Goal: Information Seeking & Learning: Learn about a topic

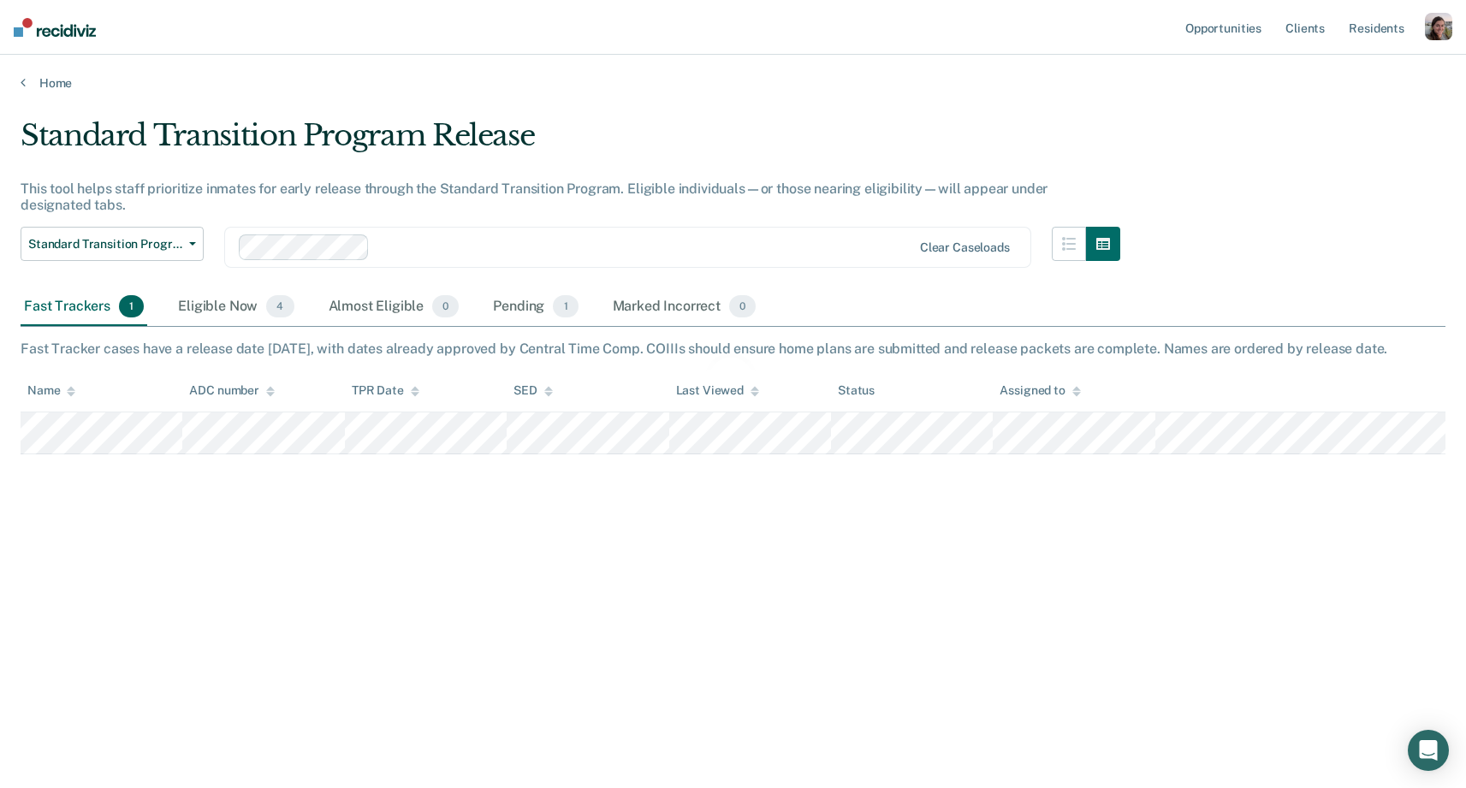
click at [1447, 36] on div "button" at bounding box center [1438, 26] width 27 height 27
click at [1367, 74] on link "Profile" at bounding box center [1370, 69] width 138 height 15
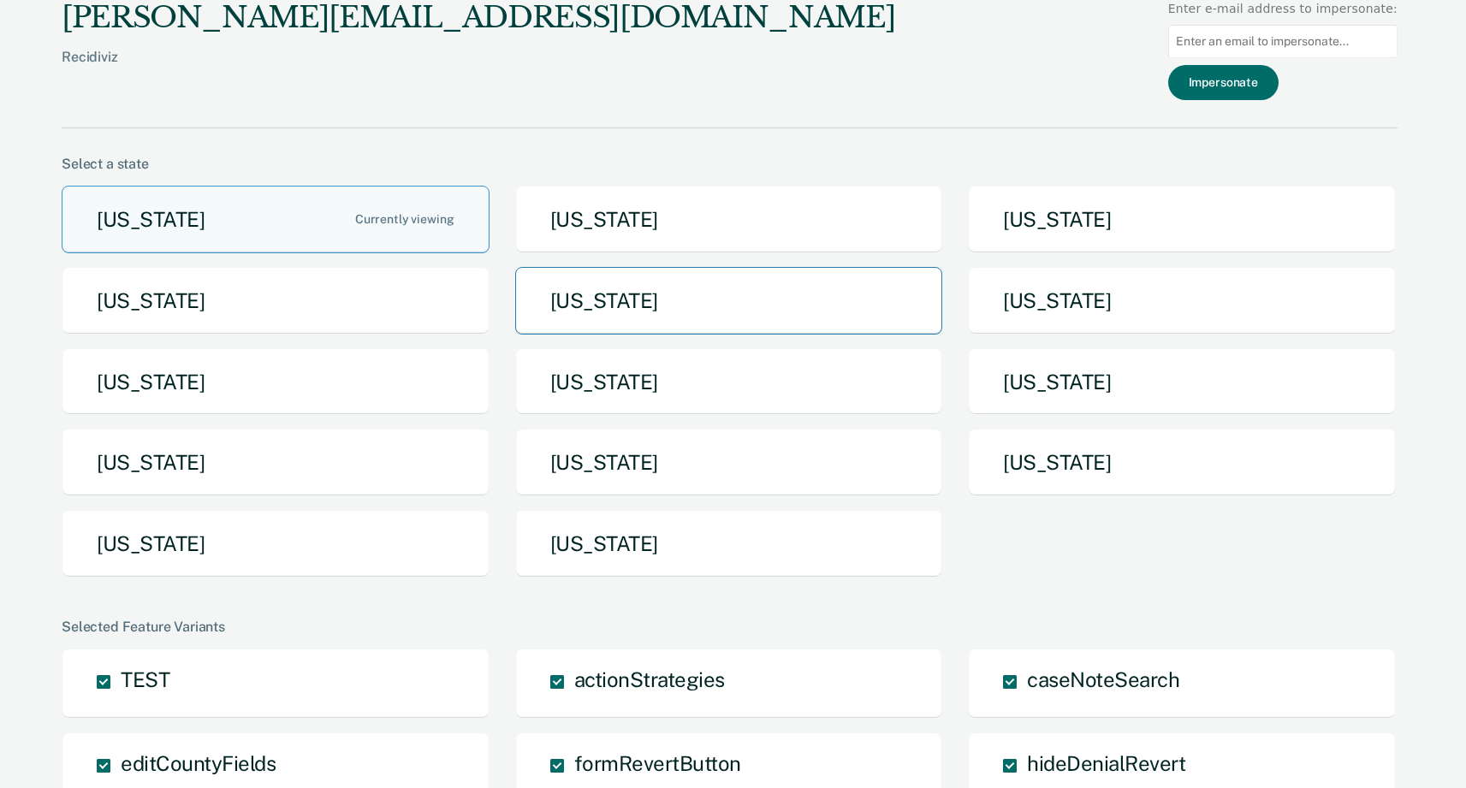
click at [703, 298] on button "[US_STATE]" at bounding box center [729, 301] width 428 height 68
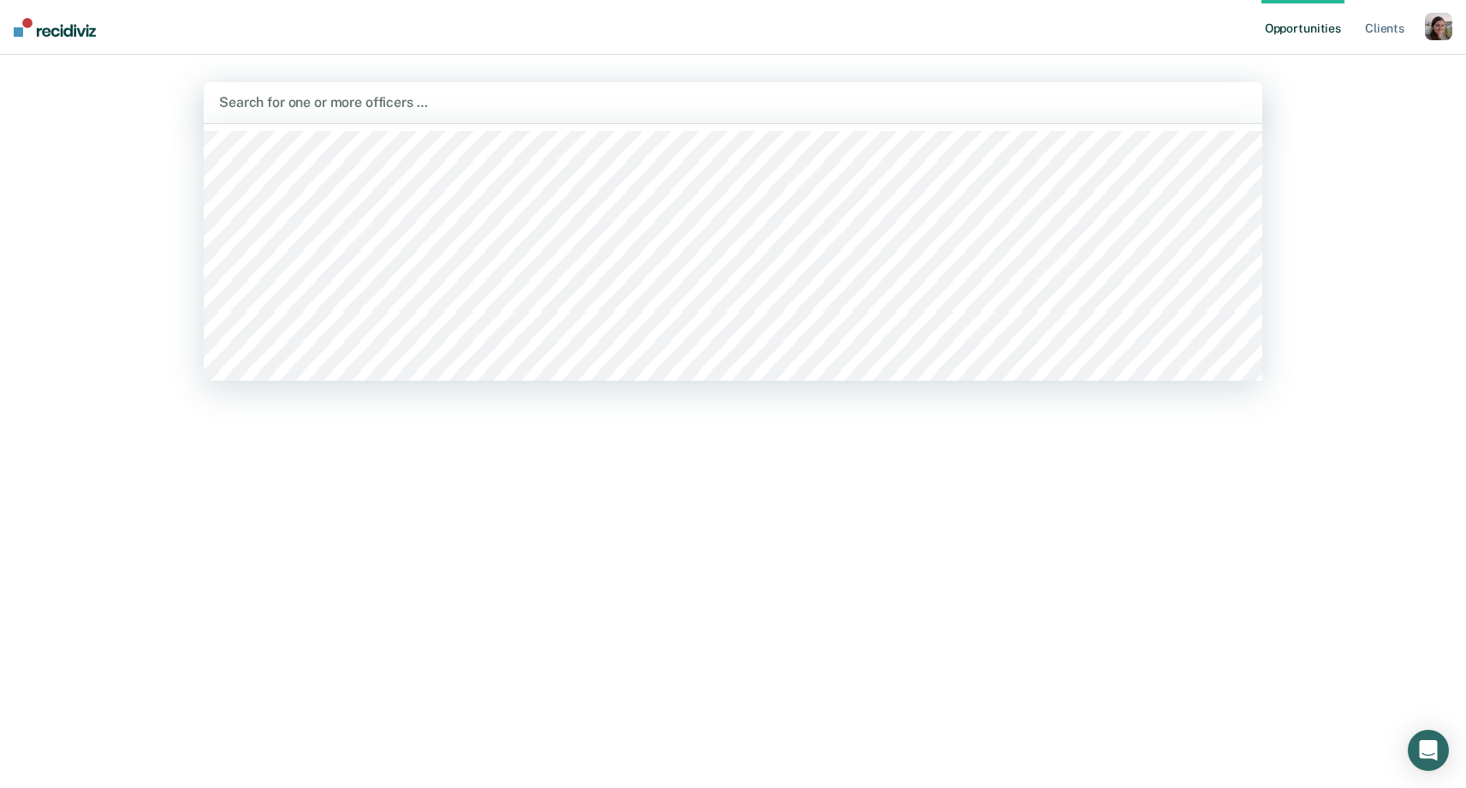
click at [1010, 96] on div at bounding box center [733, 102] width 1028 height 20
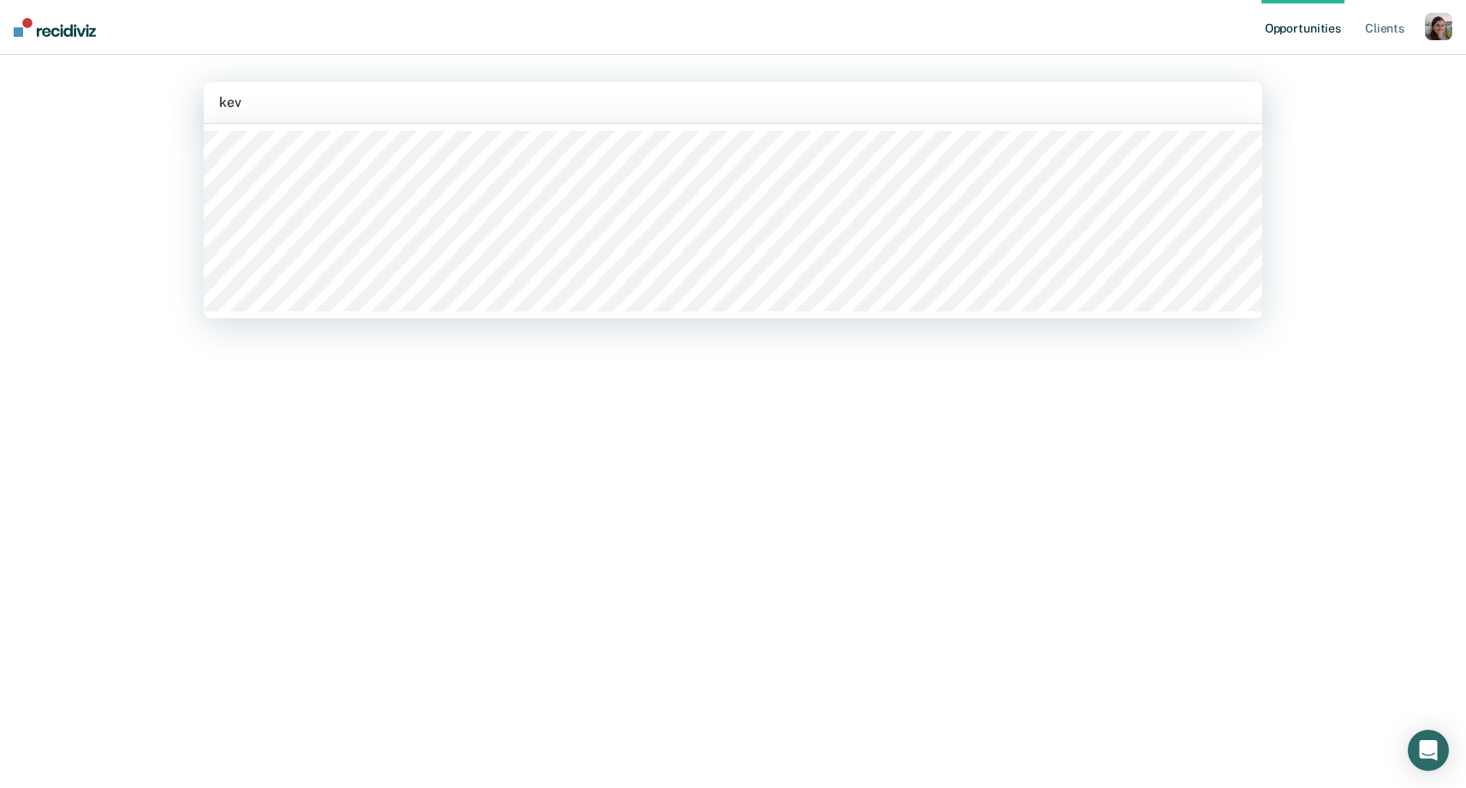
type input "kevi"
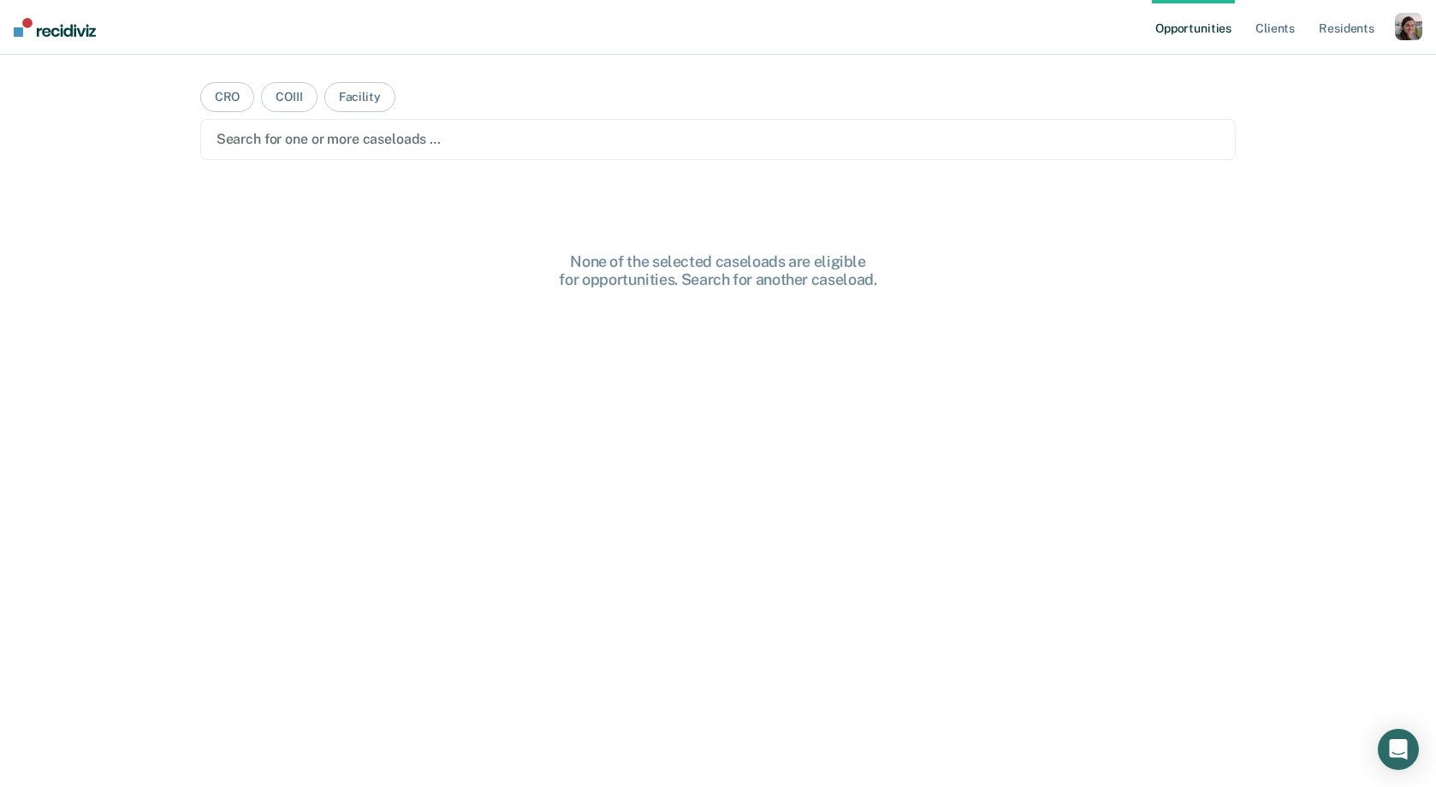
click at [1387, 30] on ul "Opportunities Client s Resident s" at bounding box center [1273, 27] width 243 height 55
click at [1416, 29] on div "button" at bounding box center [1408, 26] width 27 height 27
click at [1335, 76] on div "Profile How it works Log Out" at bounding box center [1339, 91] width 165 height 84
click at [1309, 72] on link "Profile" at bounding box center [1340, 69] width 138 height 15
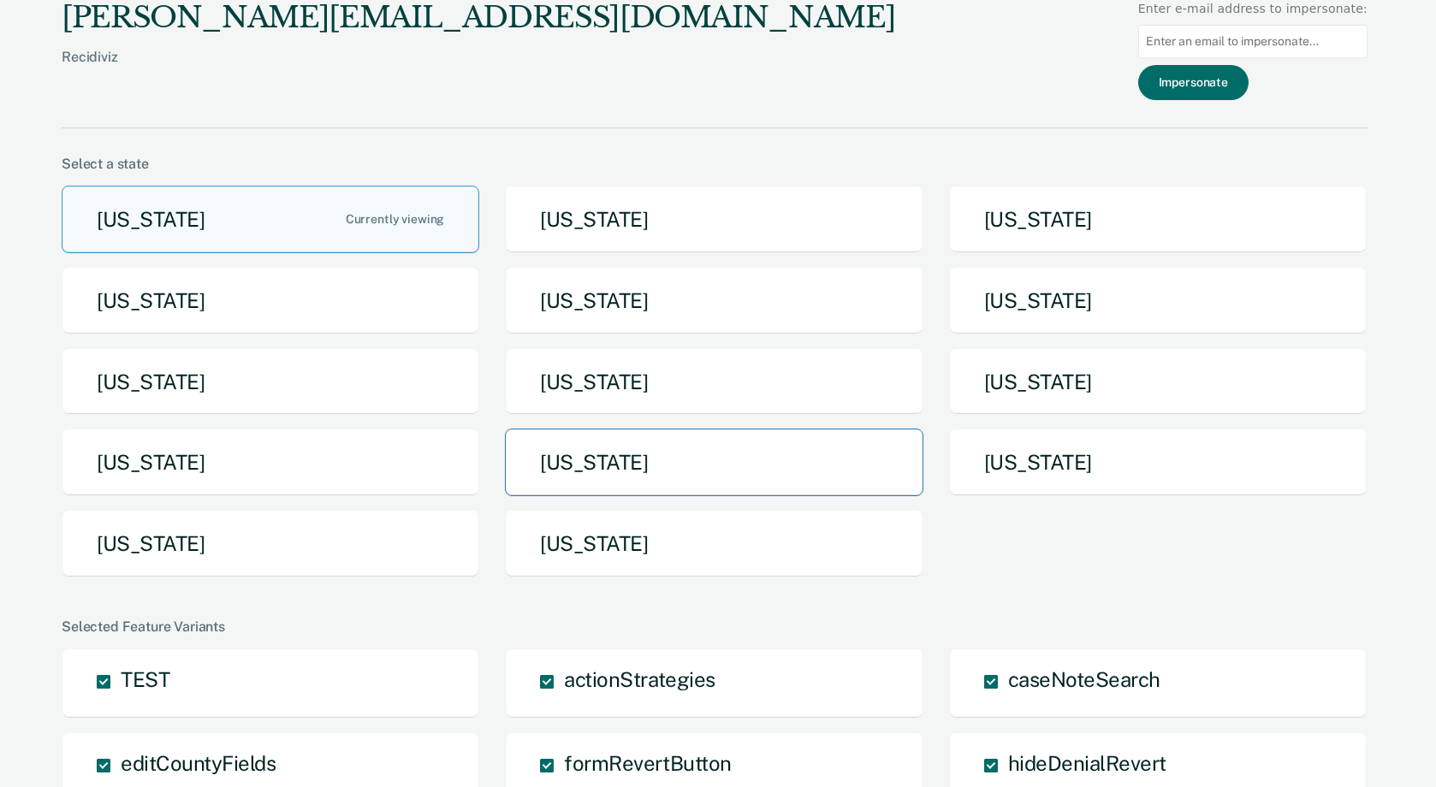
click at [624, 472] on button "[US_STATE]" at bounding box center [714, 463] width 418 height 68
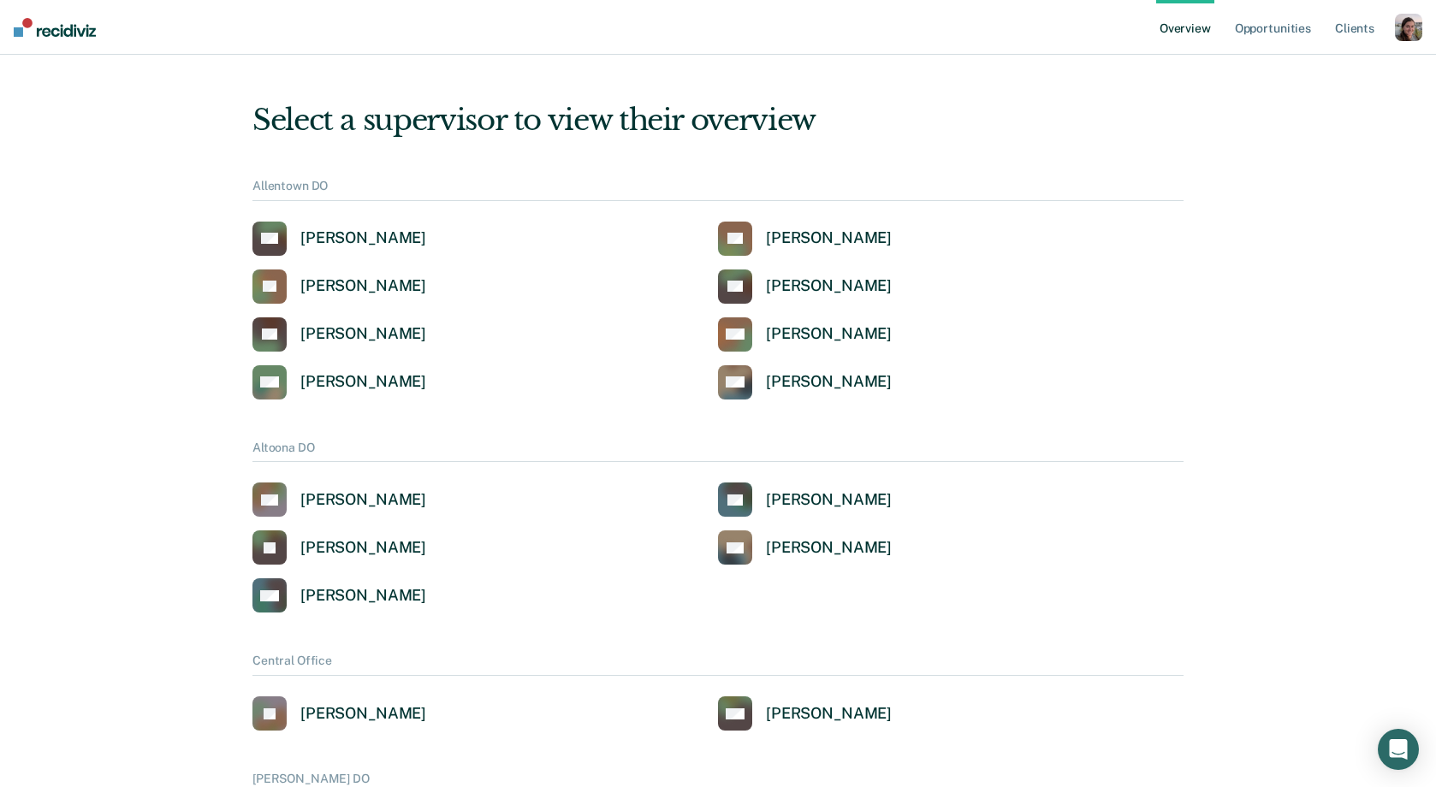
click at [1406, 19] on div "button" at bounding box center [1408, 27] width 27 height 27
click at [1270, 26] on link "Opportunities" at bounding box center [1273, 27] width 83 height 55
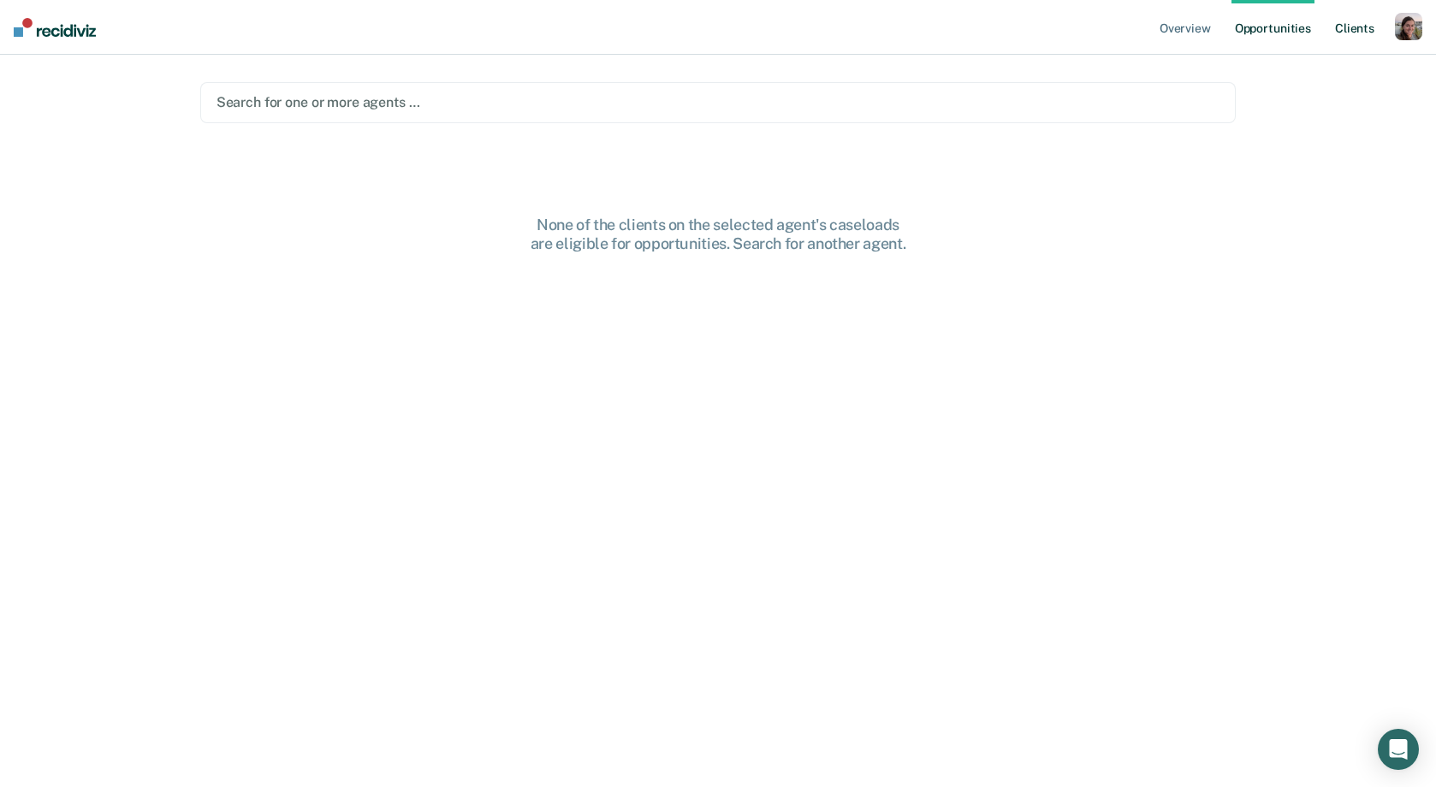
click at [1351, 33] on link "Client s" at bounding box center [1355, 27] width 46 height 55
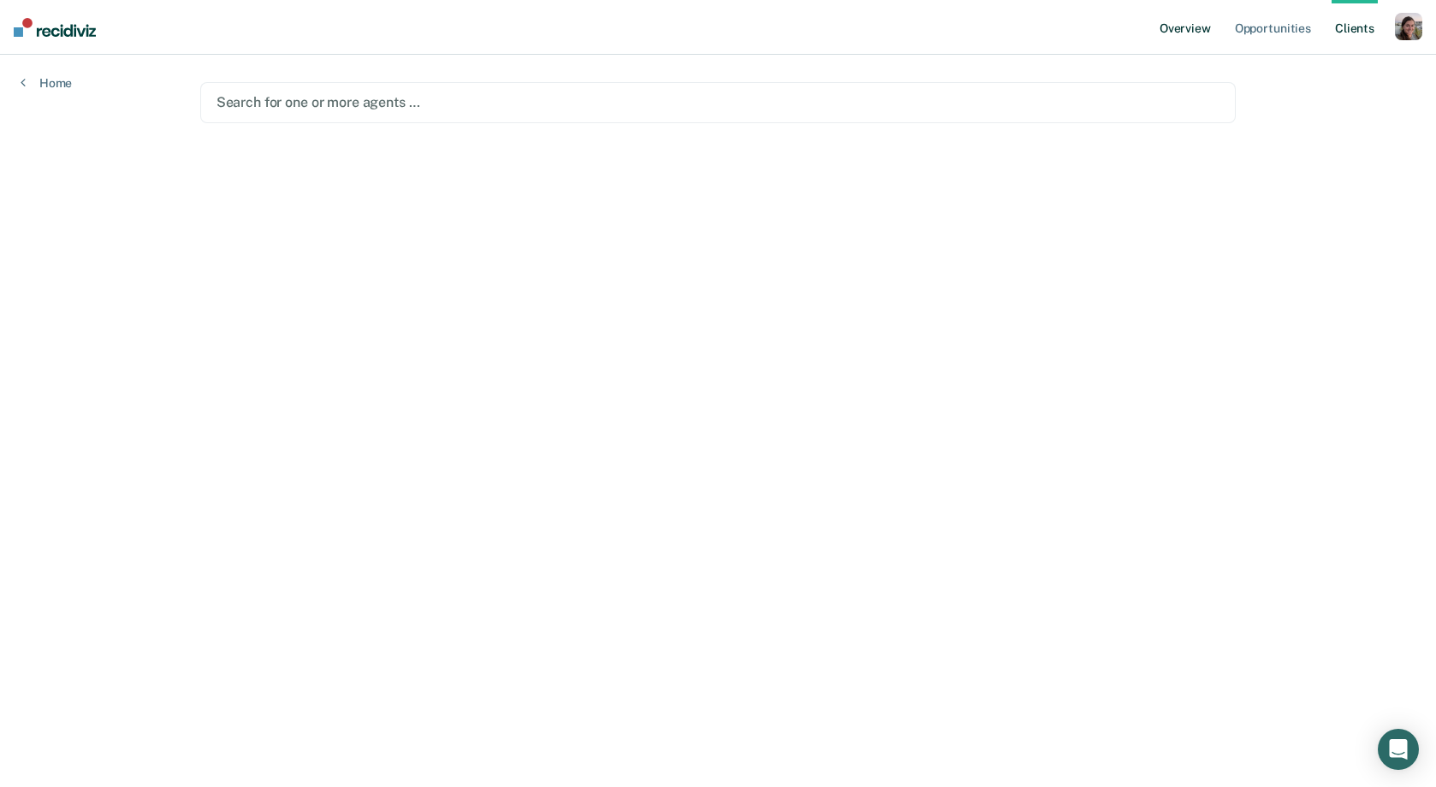
click at [1197, 33] on link "Overview" at bounding box center [1185, 27] width 58 height 55
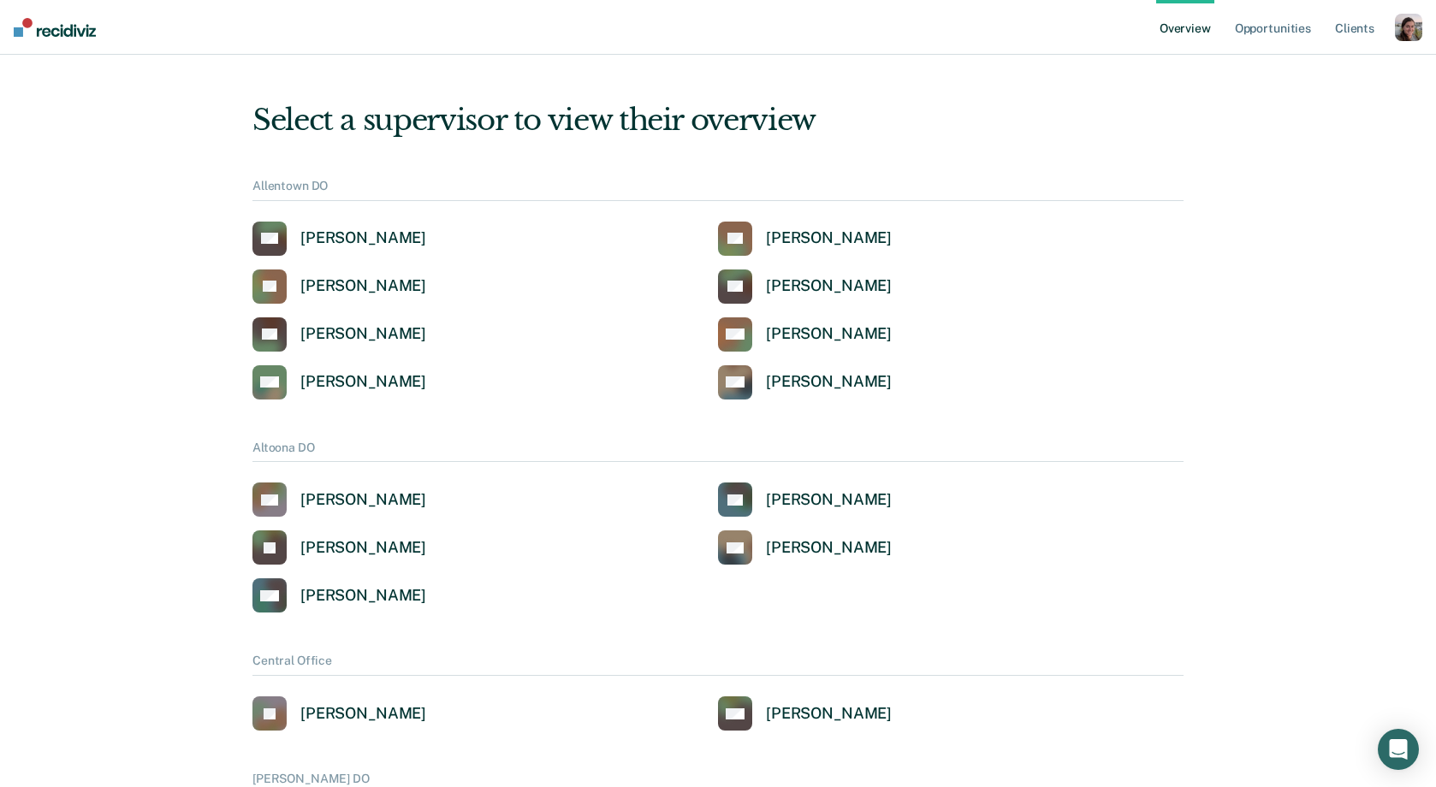
click at [1409, 33] on div "button" at bounding box center [1408, 27] width 27 height 27
click at [1327, 73] on link "Profile" at bounding box center [1340, 69] width 138 height 15
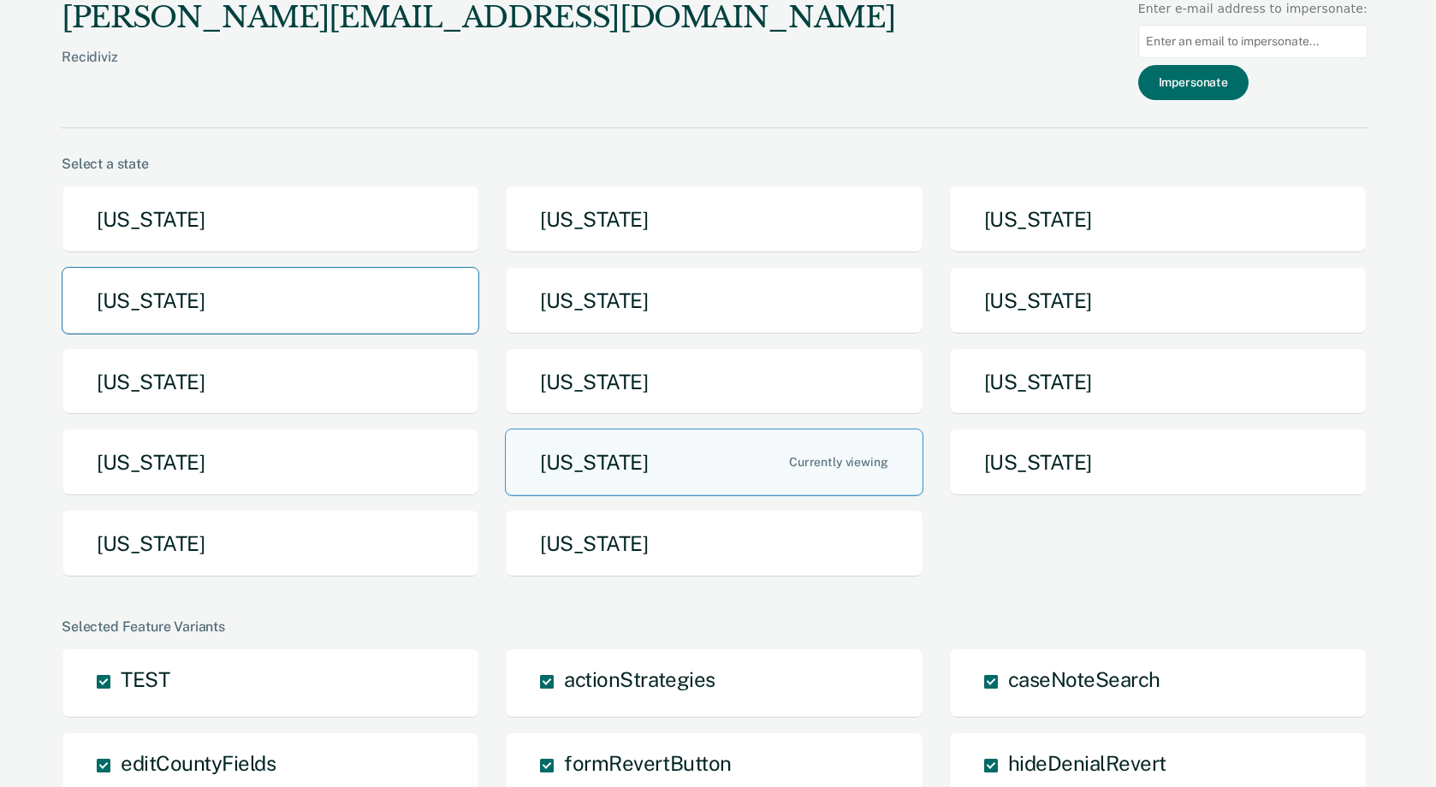
click at [428, 315] on button "[US_STATE]" at bounding box center [271, 301] width 418 height 68
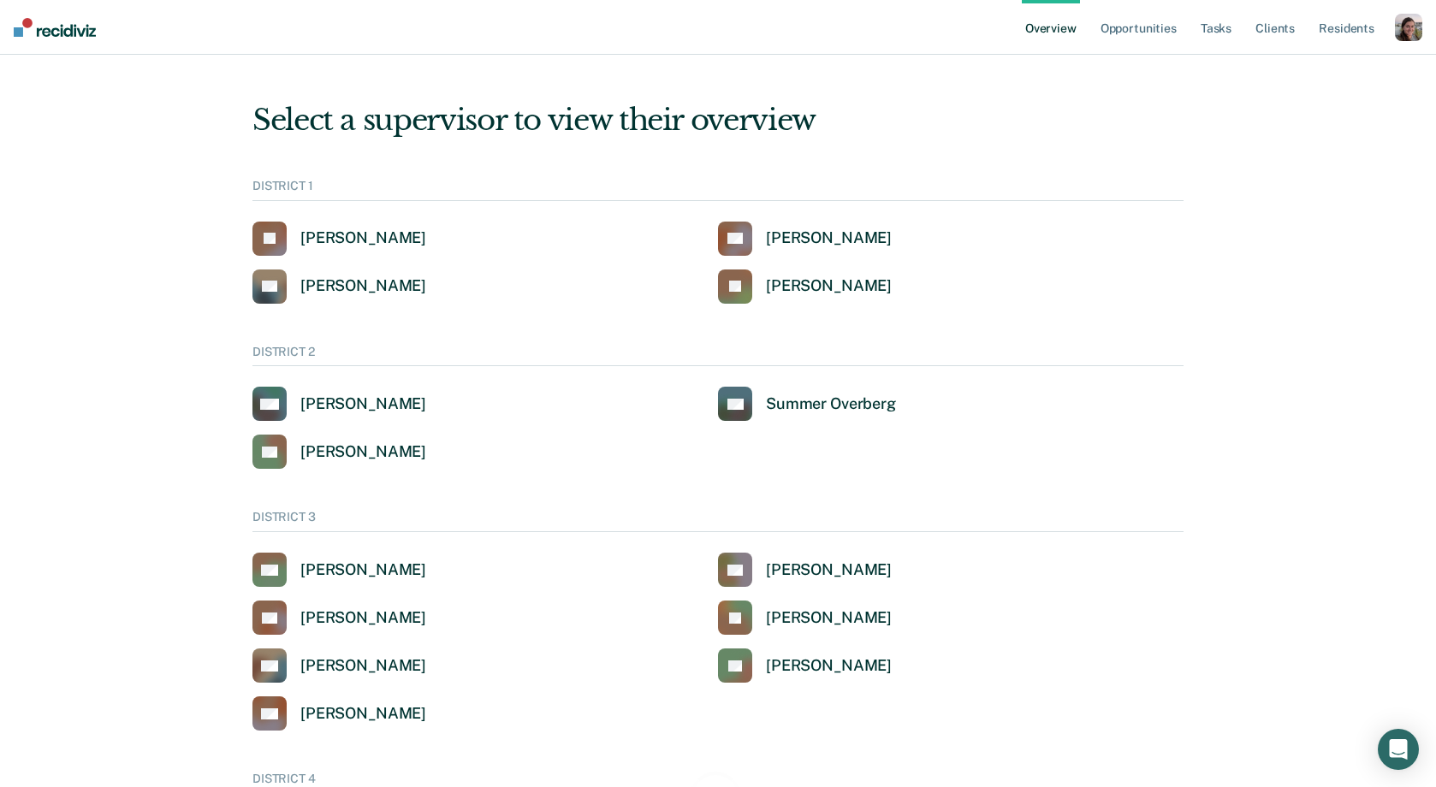
click at [1397, 28] on div "button" at bounding box center [1408, 27] width 27 height 27
click at [1328, 86] on link "Go to System-Level Trends" at bounding box center [1336, 90] width 146 height 15
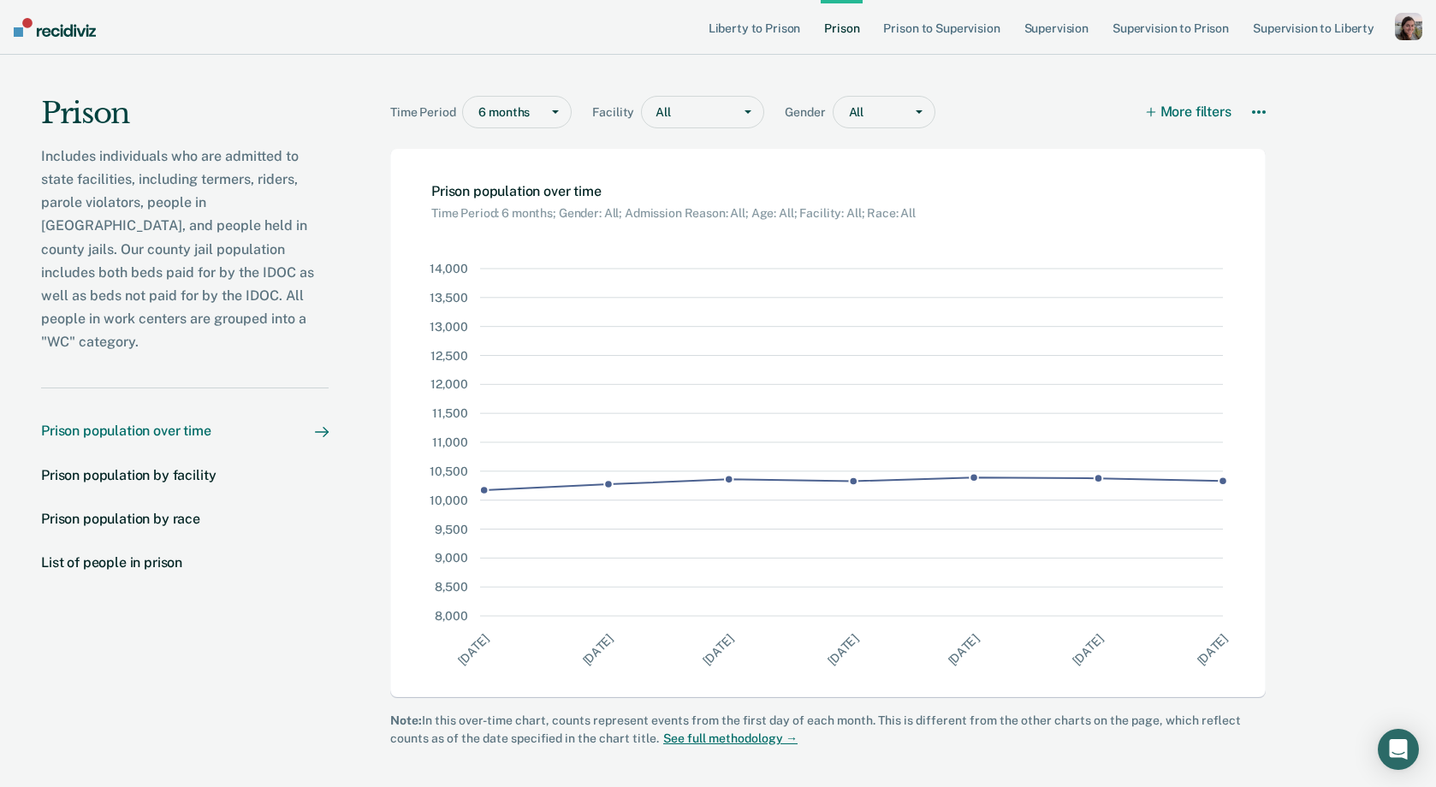
click at [553, 118] on div at bounding box center [555, 112] width 31 height 31
click at [679, 120] on div at bounding box center [698, 113] width 51 height 18
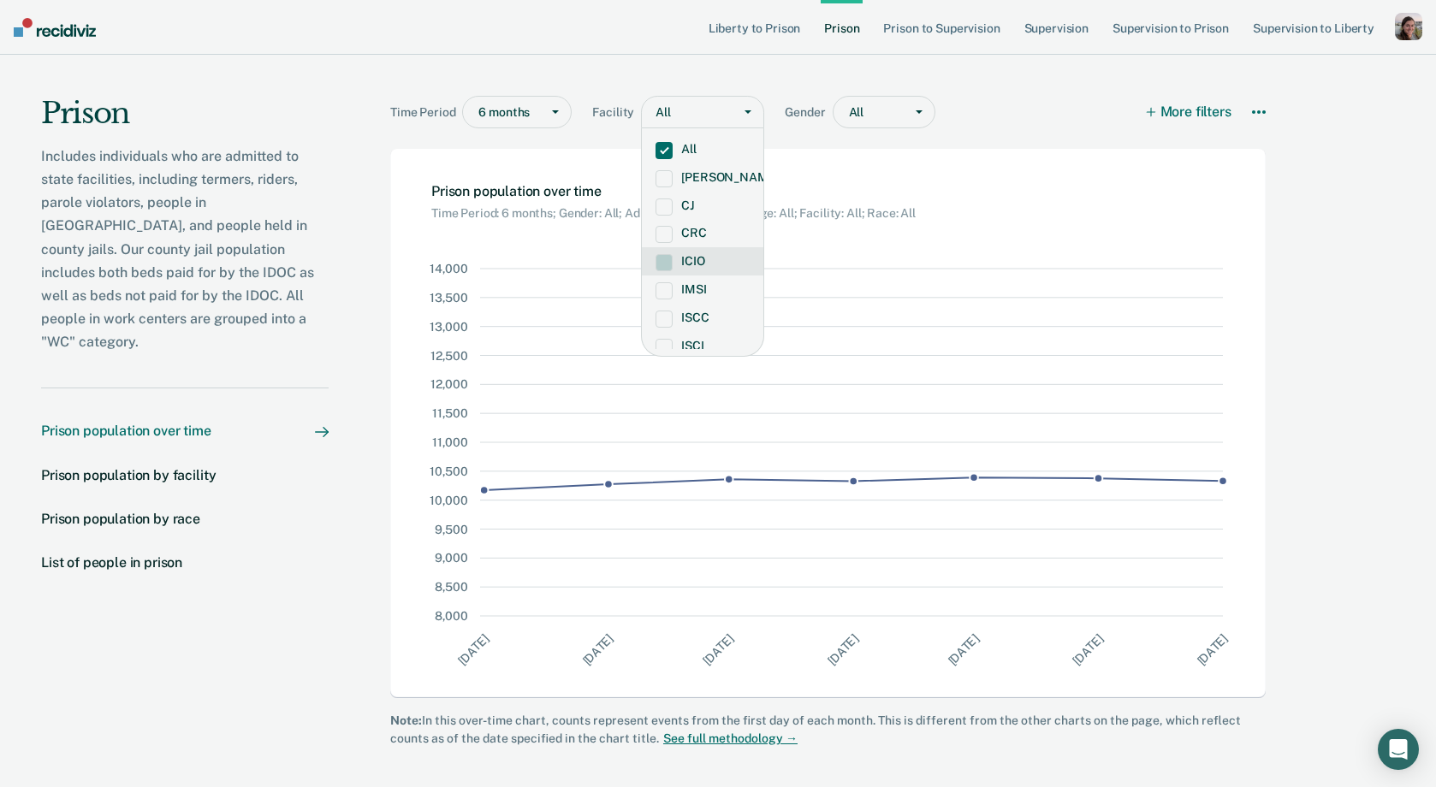
click at [660, 271] on div "ICIO" at bounding box center [703, 261] width 122 height 28
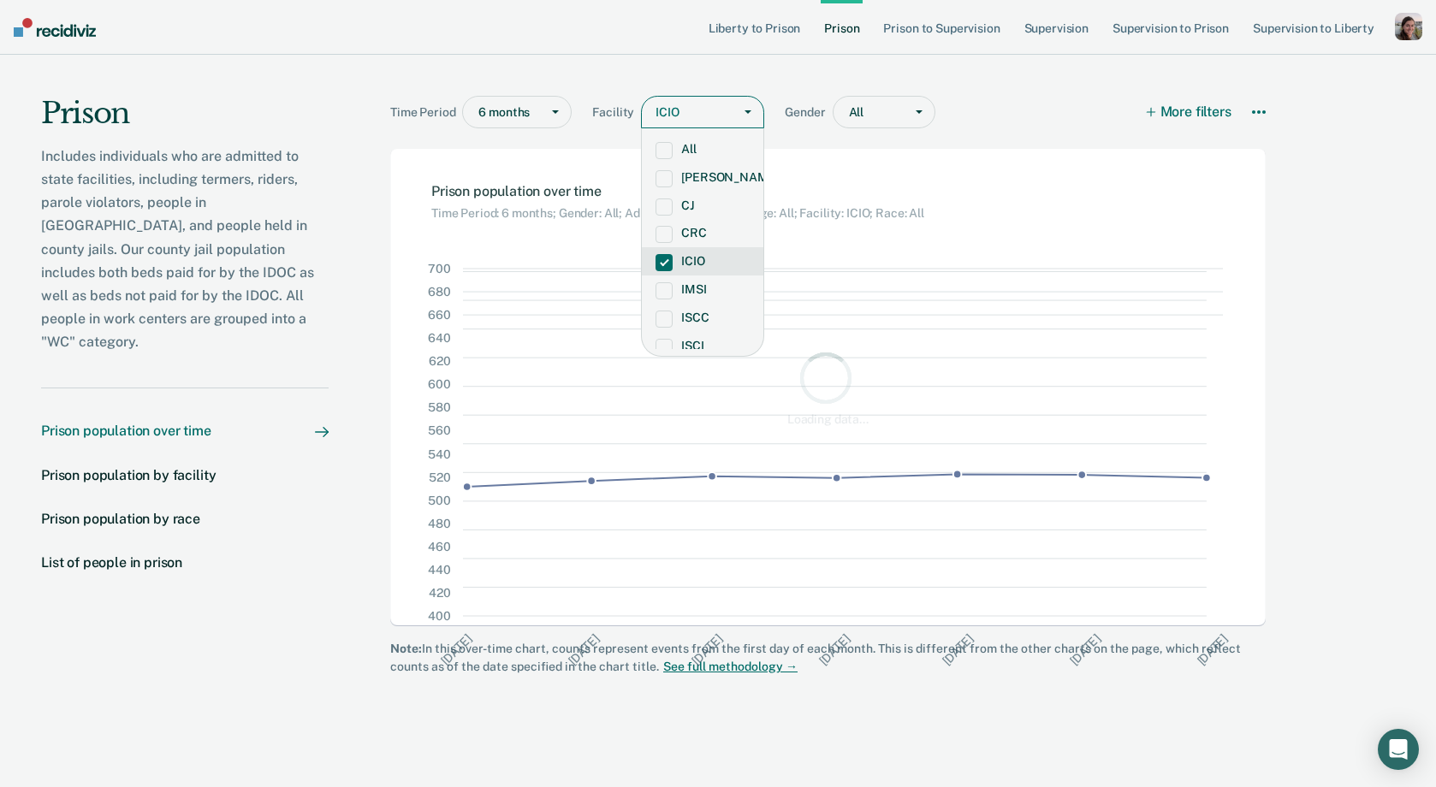
click at [660, 271] on div "ICIO" at bounding box center [703, 261] width 122 height 28
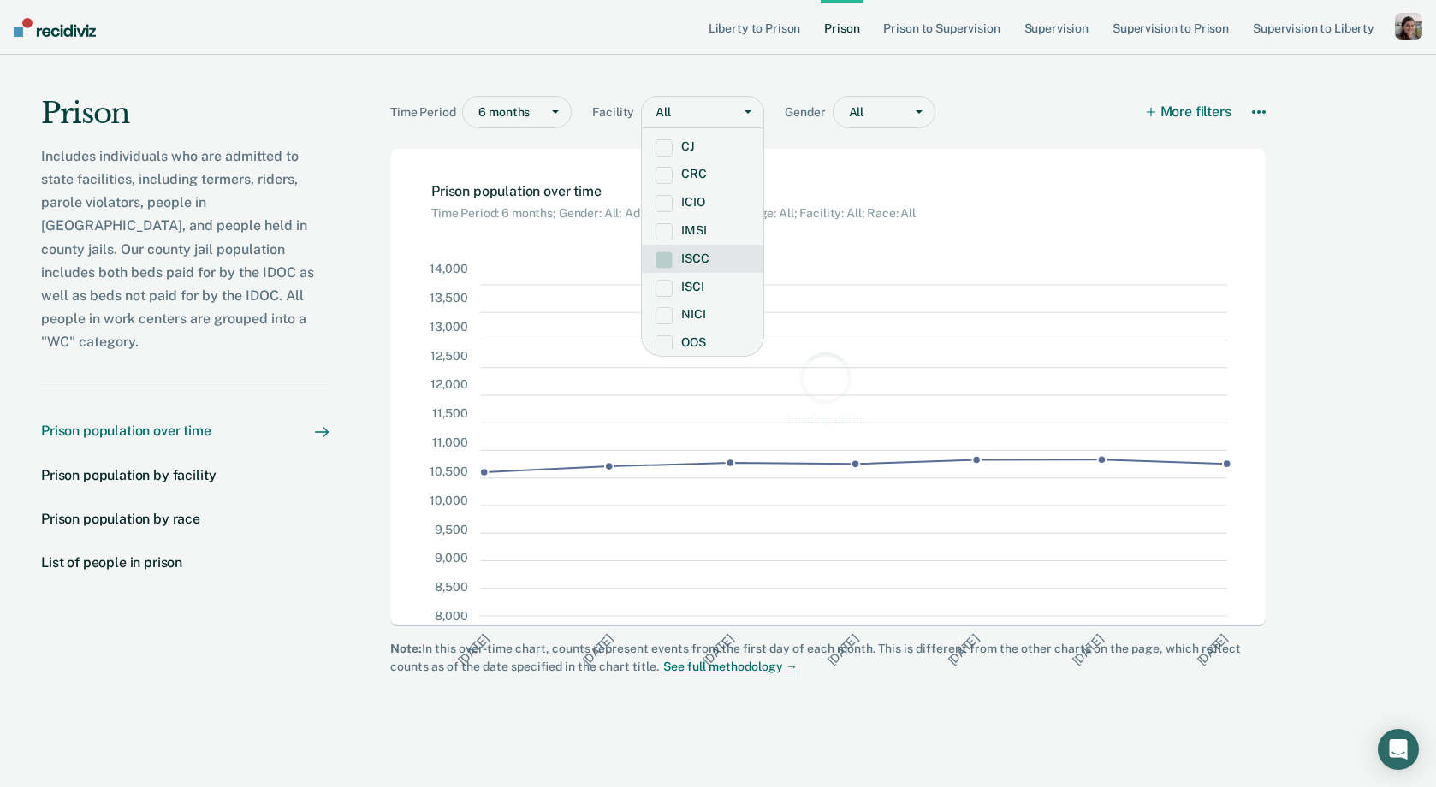
scroll to position [60, 0]
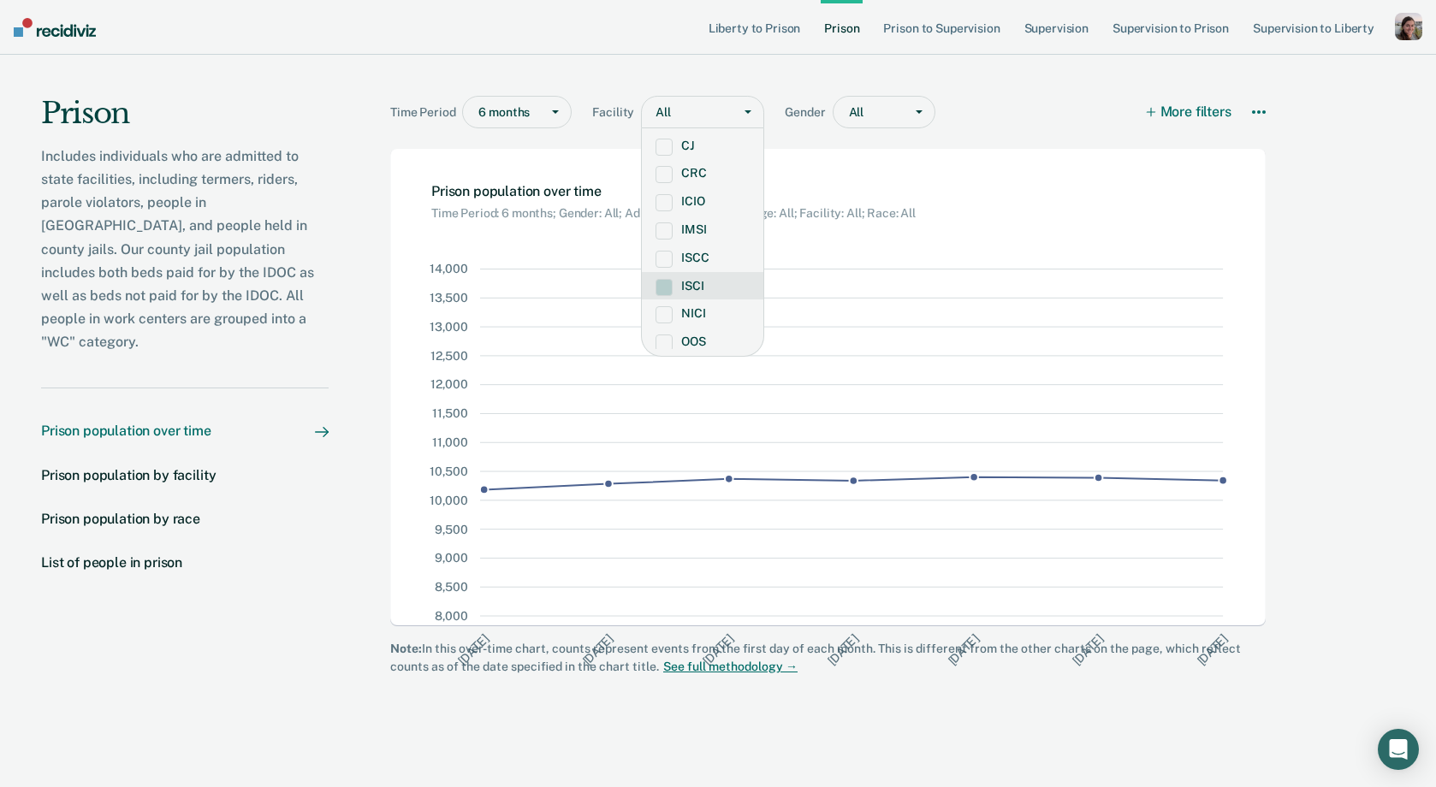
click at [660, 285] on span at bounding box center [664, 287] width 17 height 17
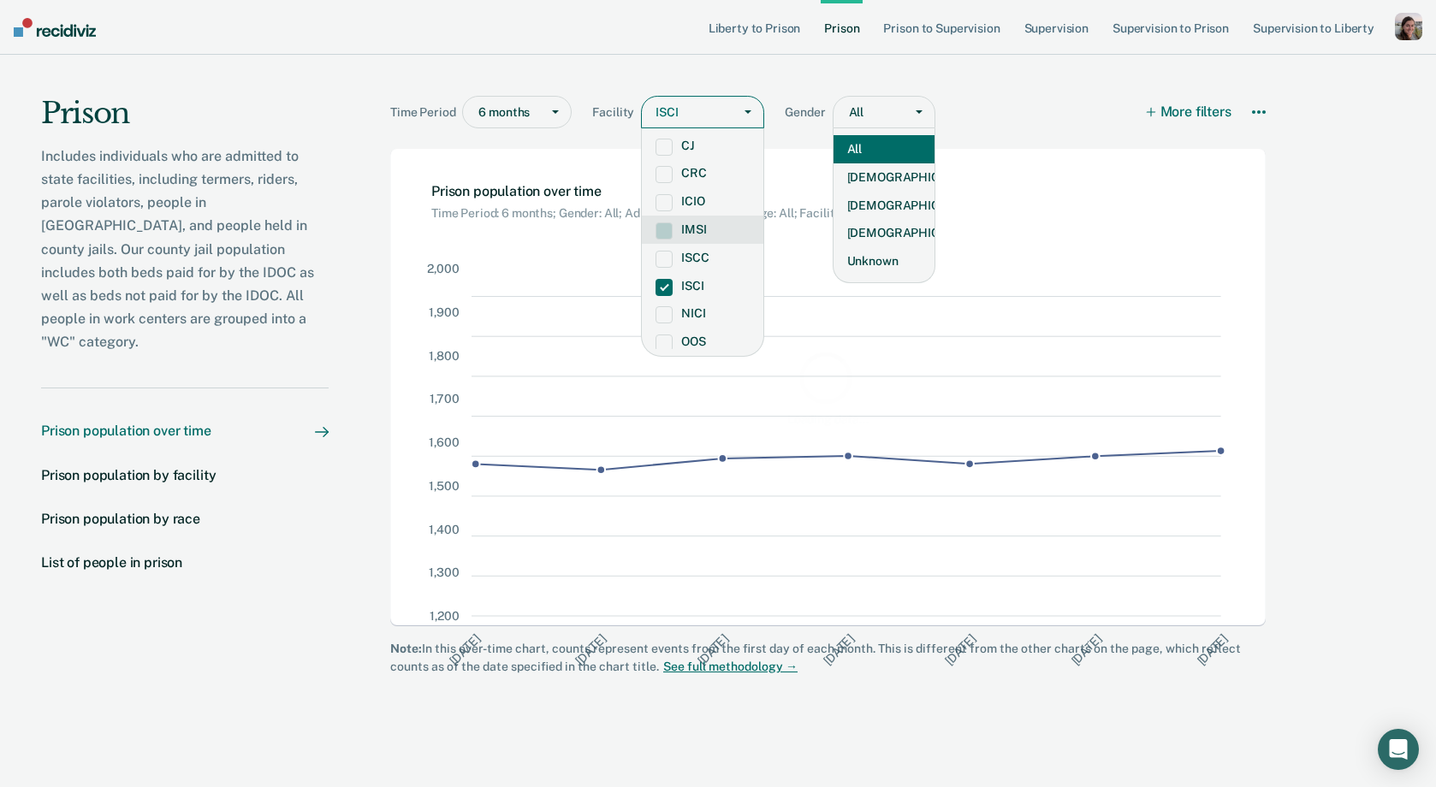
click at [881, 113] on div at bounding box center [872, 113] width 46 height 18
click at [879, 182] on div "[DEMOGRAPHIC_DATA]" at bounding box center [884, 177] width 101 height 28
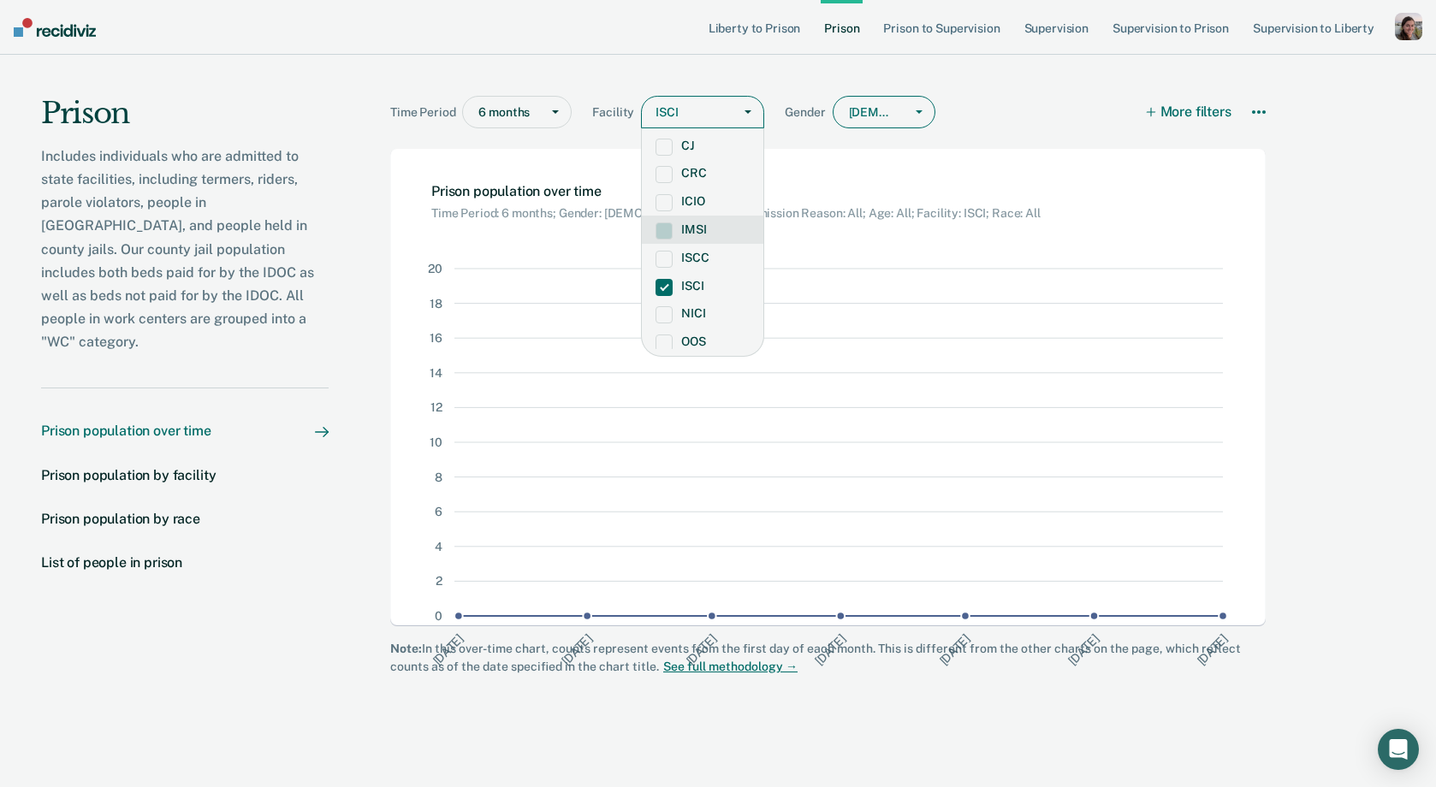
click at [870, 104] on div at bounding box center [872, 113] width 46 height 18
click at [870, 142] on div "All" at bounding box center [884, 149] width 101 height 28
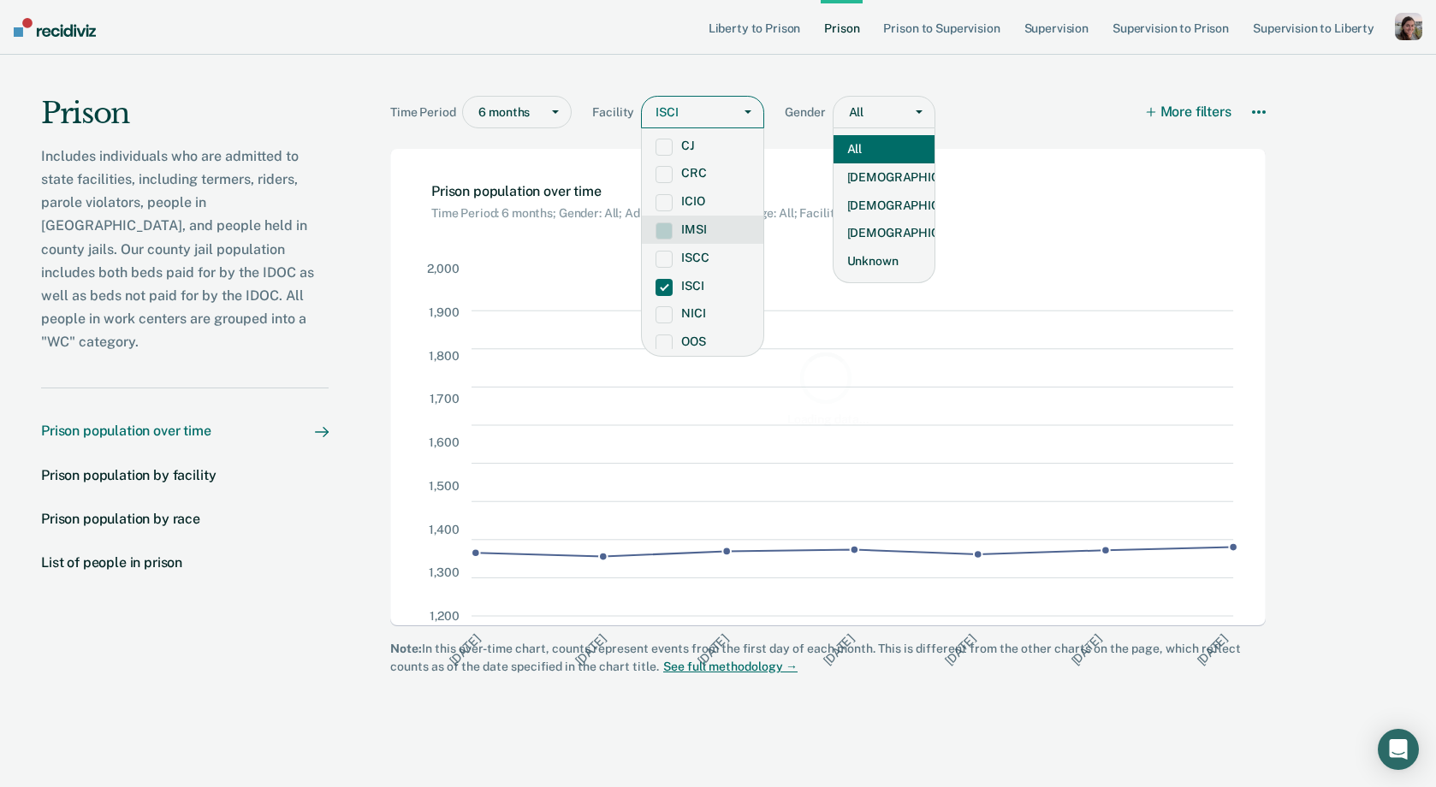
click at [876, 104] on div at bounding box center [872, 113] width 46 height 18
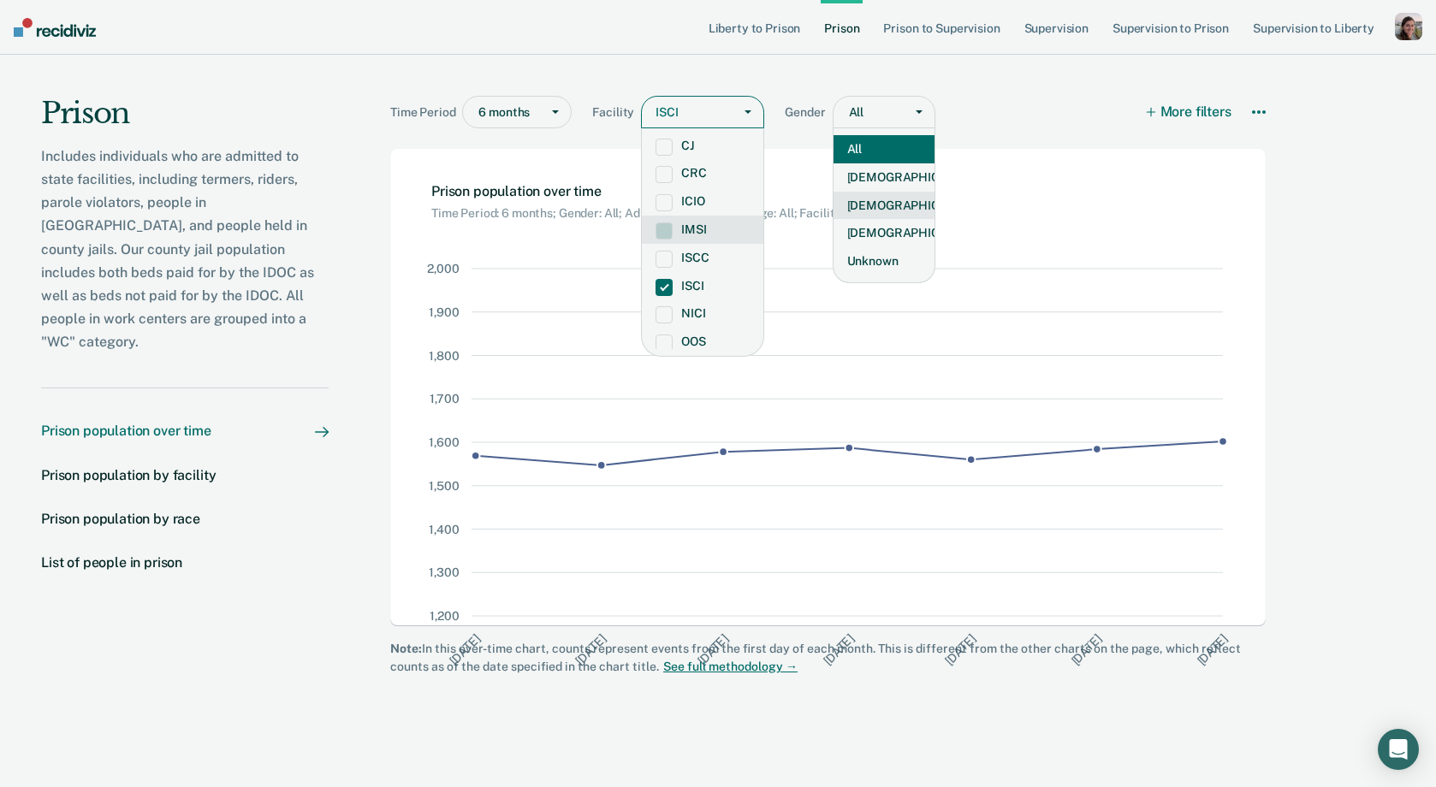
click at [878, 211] on div "[DEMOGRAPHIC_DATA]" at bounding box center [884, 206] width 101 height 28
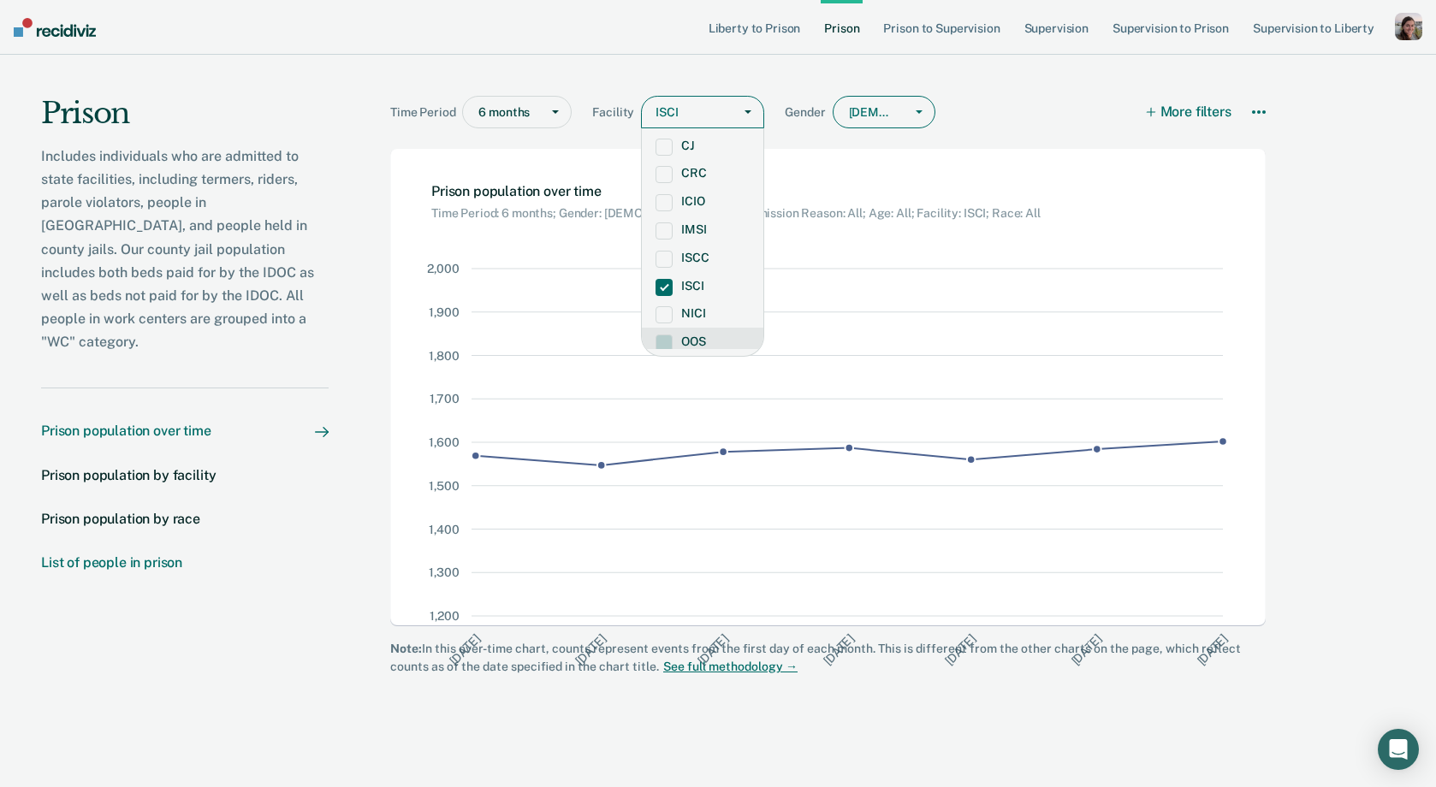
click at [157, 555] on div "List of people in prison" at bounding box center [111, 563] width 141 height 16
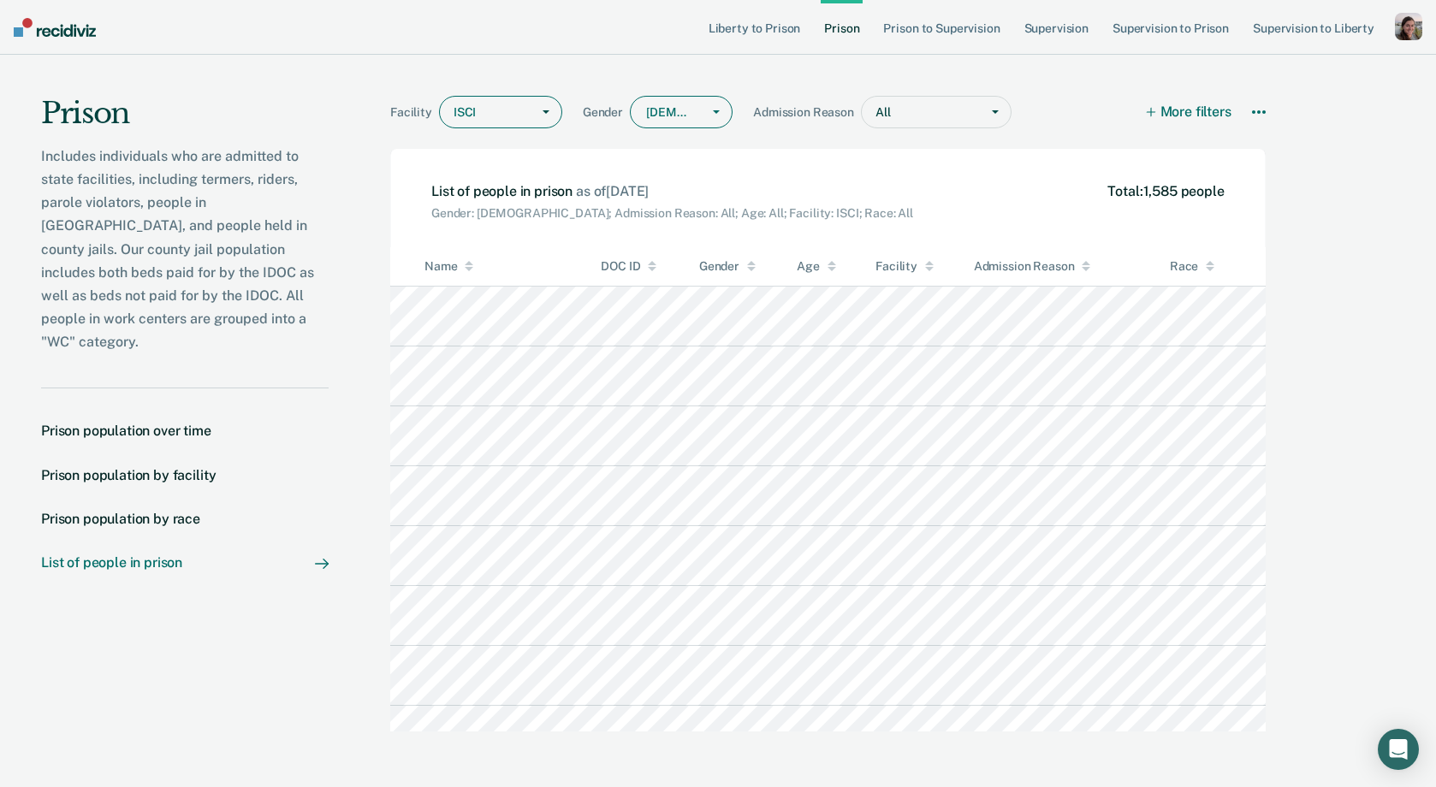
click at [216, 643] on div "Prison Includes individuals who are admitted to state facilities, including ter…" at bounding box center [185, 361] width 288 height 612
click at [170, 632] on div "Prison Includes individuals who are admitted to state facilities, including ter…" at bounding box center [185, 361] width 288 height 612
click at [129, 467] on div "Prison population by facility" at bounding box center [128, 475] width 175 height 16
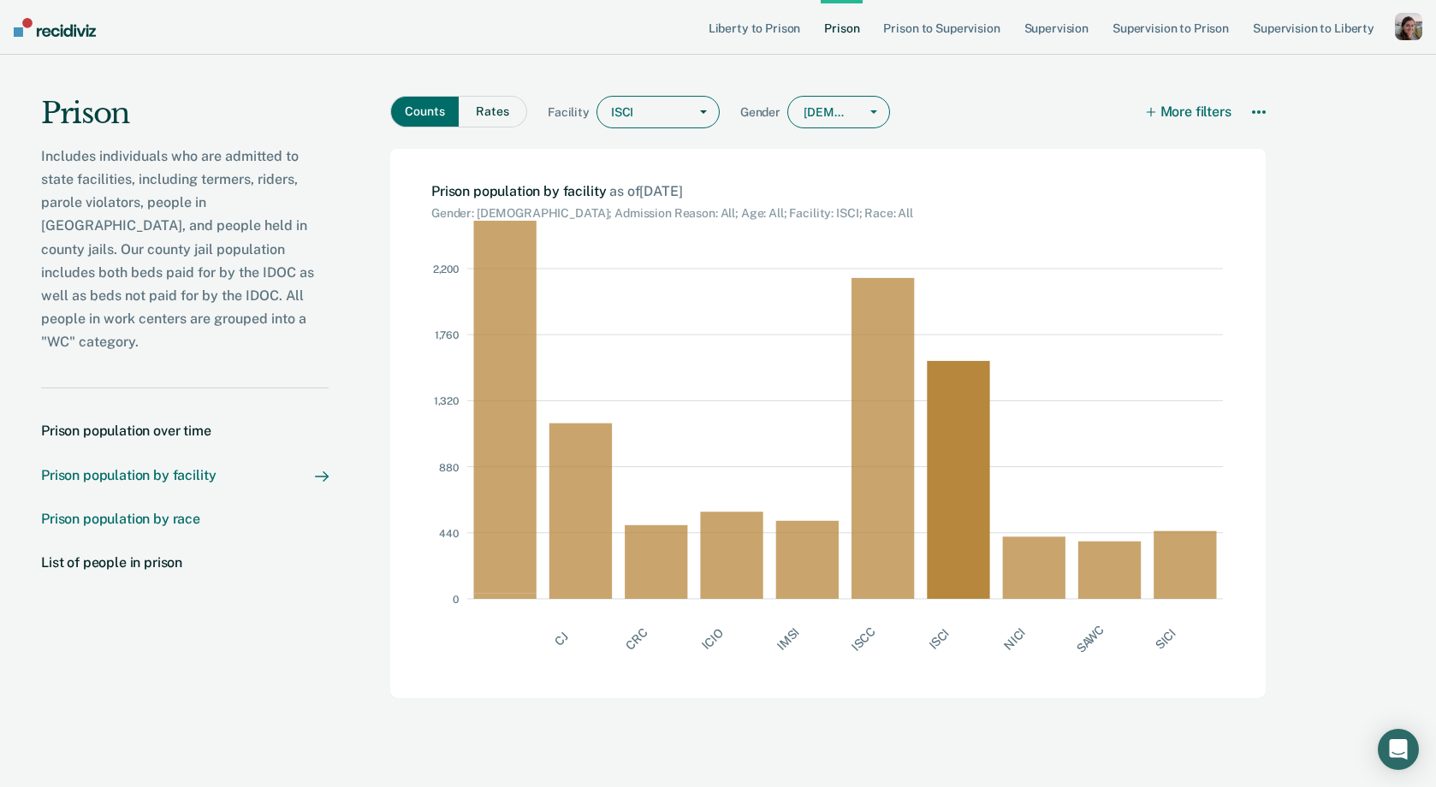
click at [134, 511] on div "Prison population by race" at bounding box center [120, 519] width 159 height 16
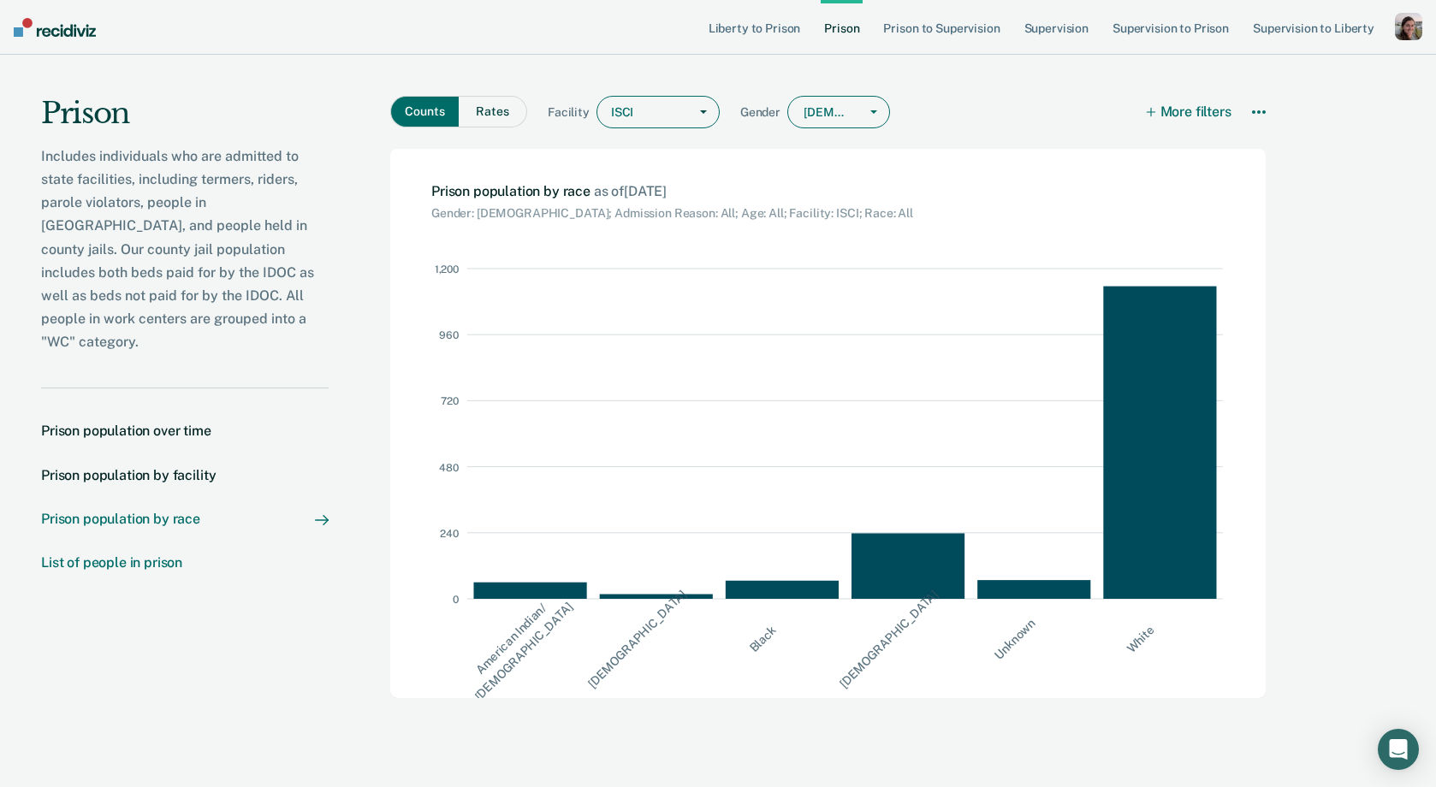
click at [134, 555] on div "List of people in prison" at bounding box center [111, 563] width 141 height 16
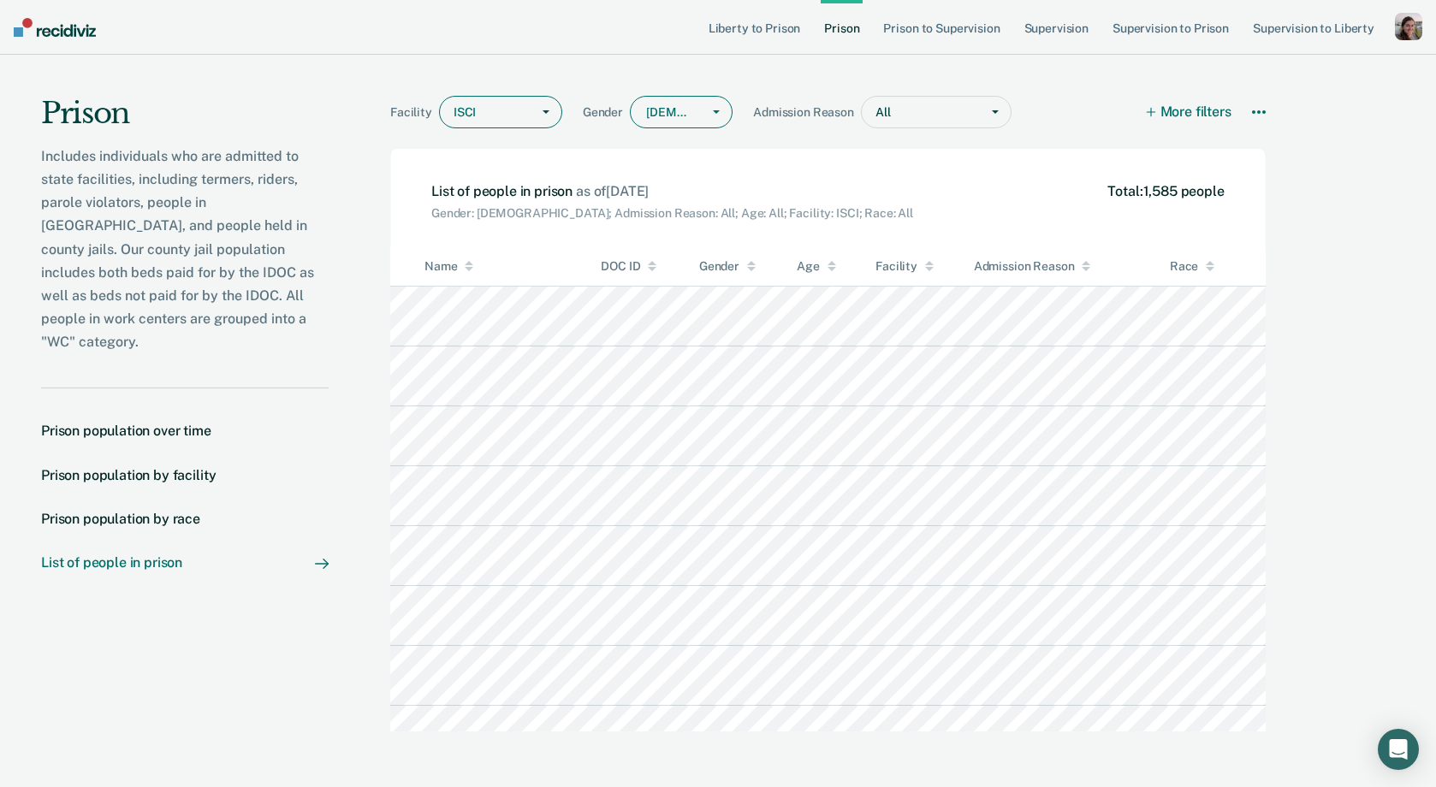
scroll to position [445, 941]
click at [305, 91] on div "Prison Includes individuals who are admitted to state facilities, including ter…" at bounding box center [185, 361] width 288 height 612
